Goal: Transaction & Acquisition: Purchase product/service

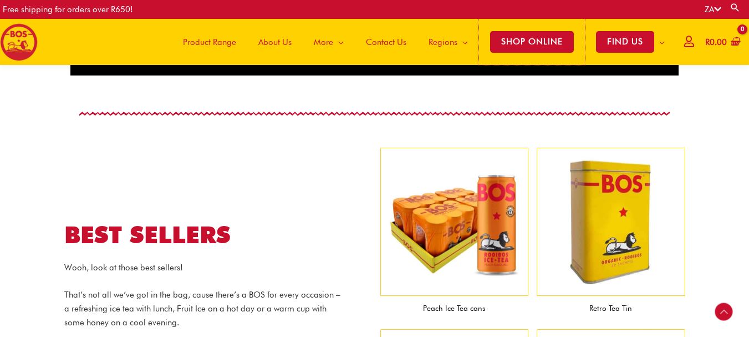
scroll to position [991, 0]
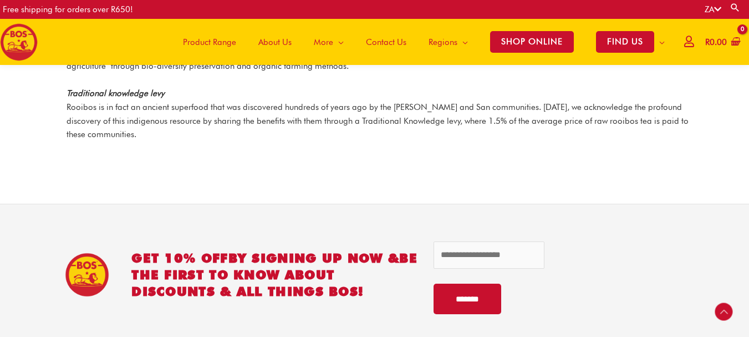
scroll to position [1595, 0]
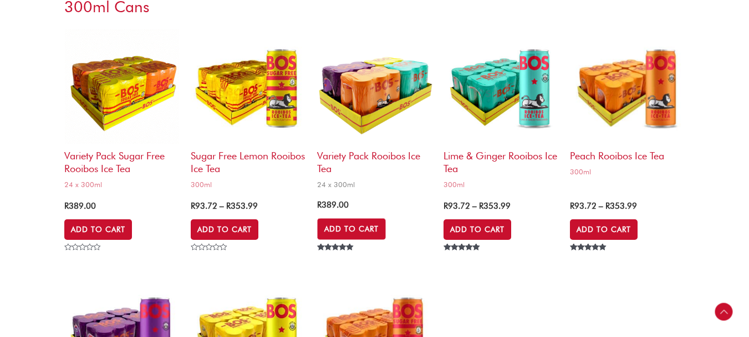
scroll to position [2385, 0]
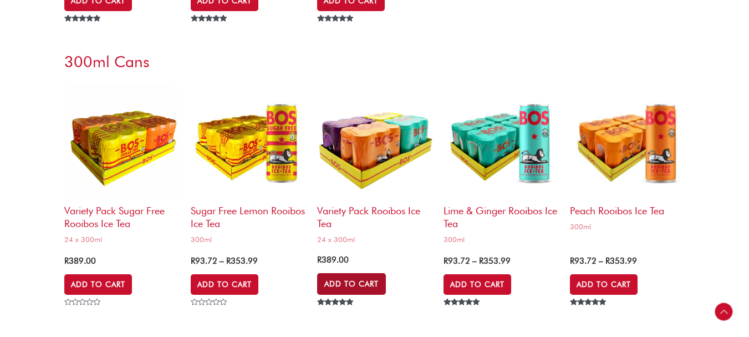
click at [350, 279] on link "Add to Cart" at bounding box center [351, 283] width 69 height 21
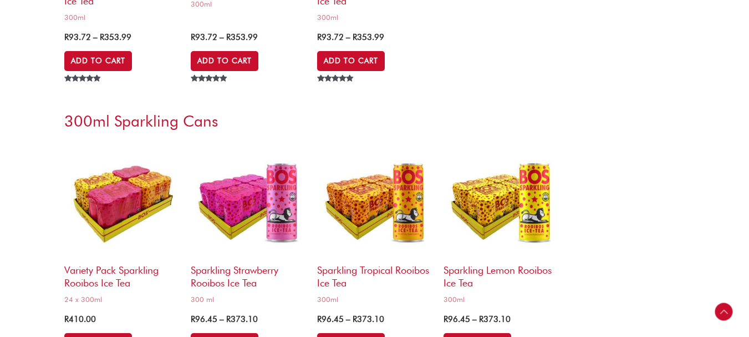
scroll to position [2929, 0]
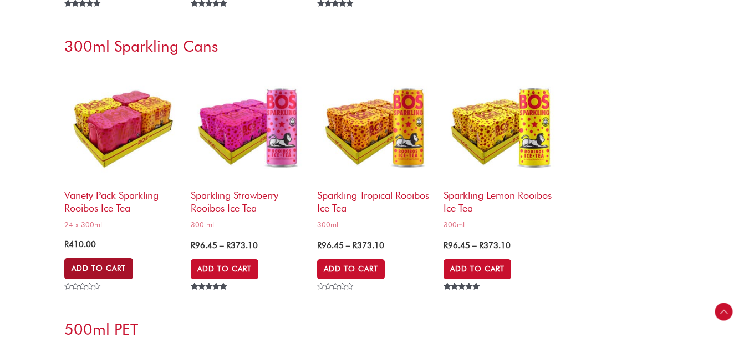
click at [109, 266] on link "Add to Cart" at bounding box center [98, 268] width 69 height 21
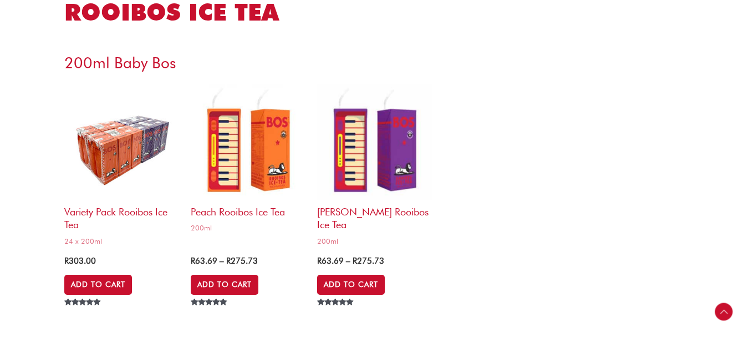
scroll to position [1930, 0]
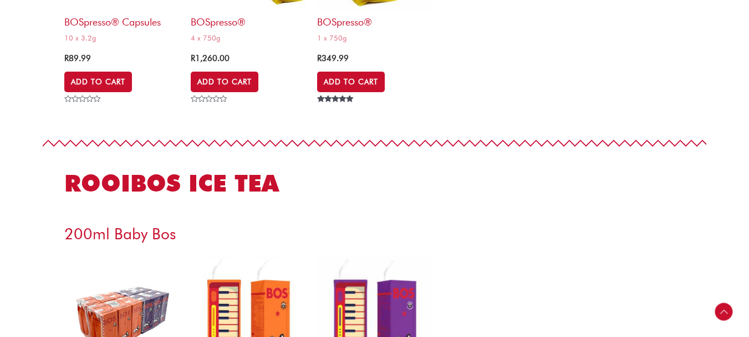
drag, startPoint x: 748, startPoint y: 135, endPoint x: 755, endPoint y: 135, distance: 6.7
drag, startPoint x: 746, startPoint y: 130, endPoint x: 757, endPoint y: 141, distance: 15.3
click at [745, 125] on div at bounding box center [374, 143] width 749 height 39
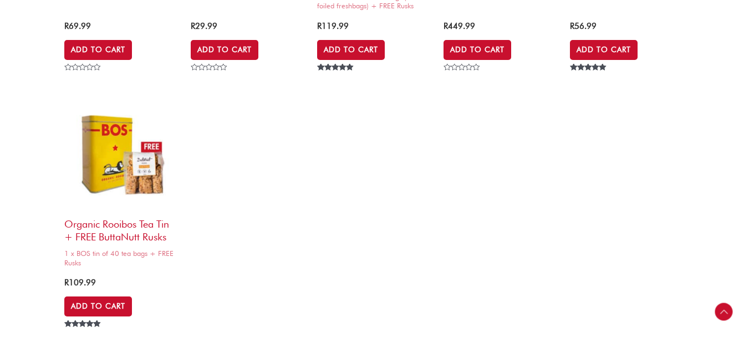
scroll to position [0, 0]
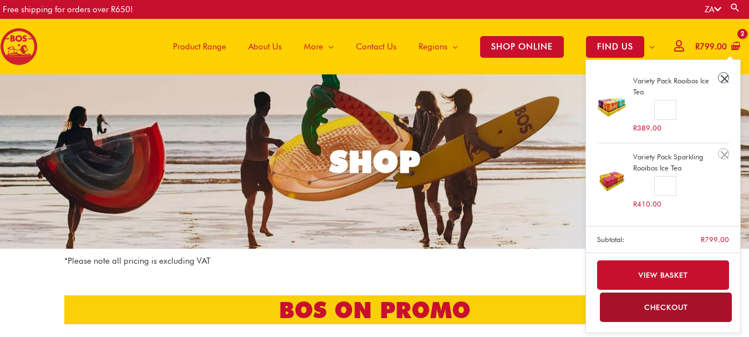
click at [722, 77] on link "Remove Variety Pack Rooibos Ice Tea from cart" at bounding box center [723, 77] width 11 height 11
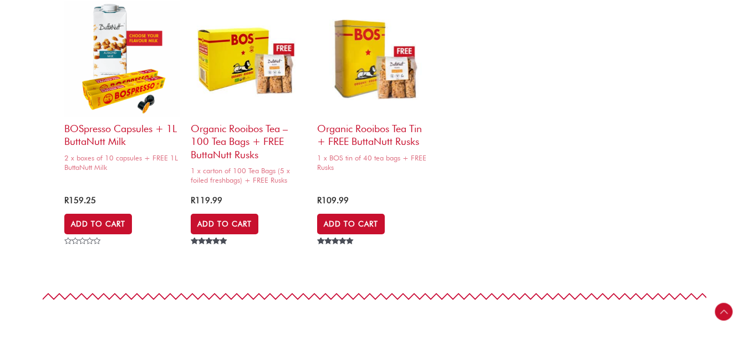
scroll to position [333, 0]
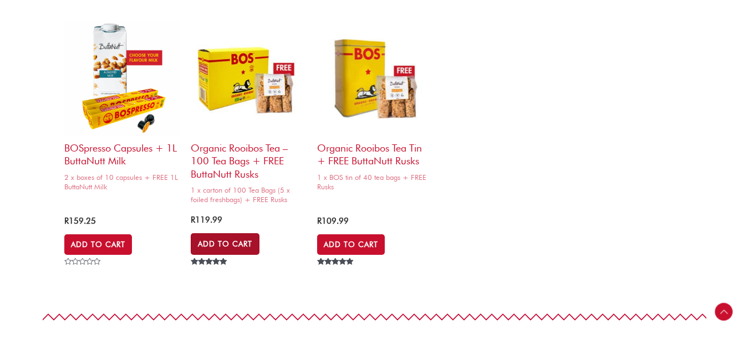
click at [232, 240] on link "Add to Cart" at bounding box center [225, 243] width 69 height 21
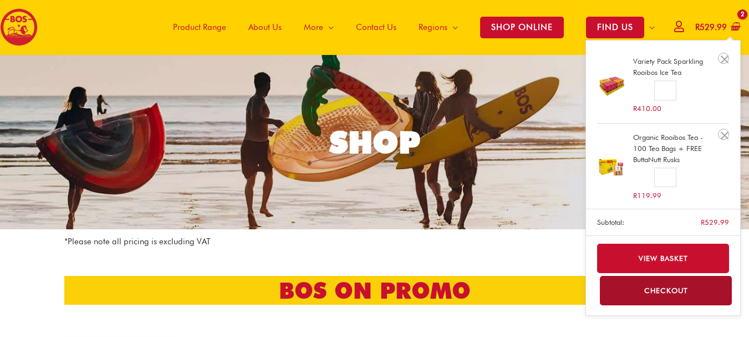
scroll to position [0, 0]
